Goal: Find specific page/section: Find specific page/section

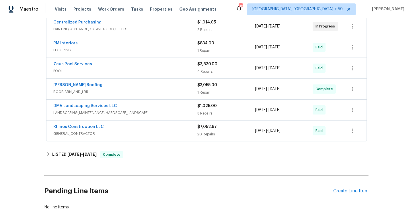
scroll to position [116, 0]
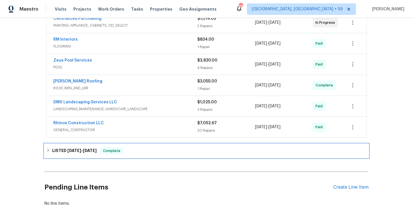
click at [70, 148] on h6 "LISTED 8/13/25 - 8/14/25" at bounding box center [74, 151] width 44 height 7
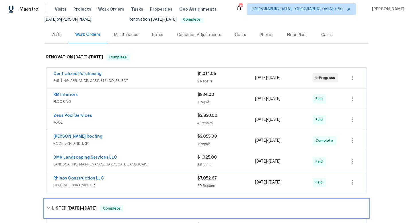
scroll to position [61, 0]
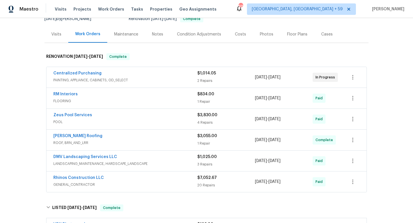
click at [35, 148] on div "Back to all projects 4619 W Orchid Ln, Chandler, AZ 85226 3 Beds | 2 Baths | To…" at bounding box center [206, 120] width 413 height 205
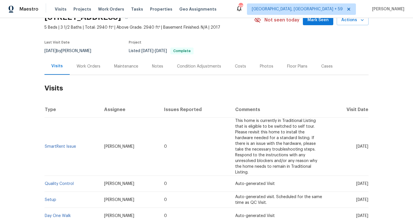
scroll to position [32, 0]
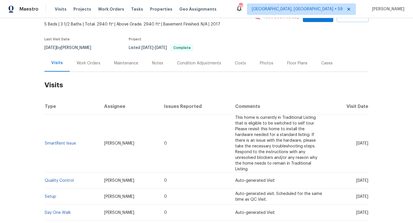
click at [84, 55] on div "Work Orders" at bounding box center [89, 63] width 38 height 17
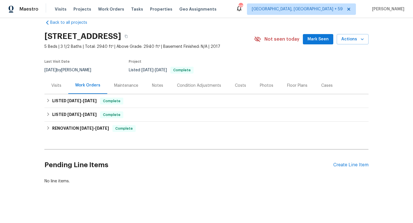
scroll to position [10, 0]
click at [86, 102] on span "[DATE]" at bounding box center [90, 101] width 14 height 4
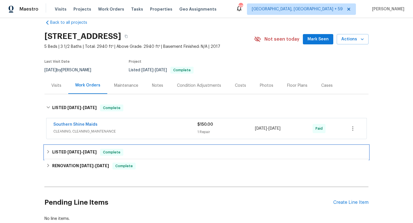
click at [85, 148] on div "LISTED [DATE] - [DATE] Complete" at bounding box center [206, 153] width 324 height 14
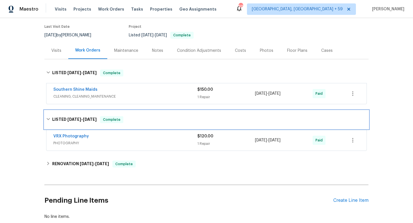
scroll to position [48, 0]
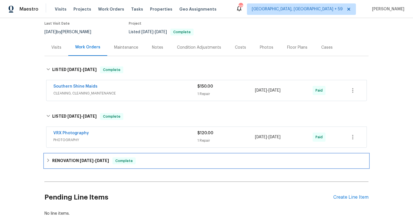
click at [84, 163] on h6 "RENOVATION [DATE] - [DATE]" at bounding box center [80, 161] width 57 height 7
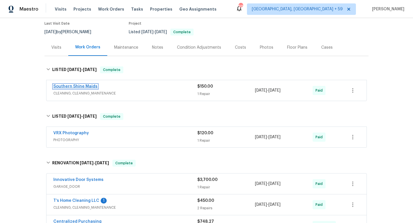
click at [93, 85] on link "Southern Shine Maids" at bounding box center [75, 87] width 44 height 4
